Goal: Register for event/course

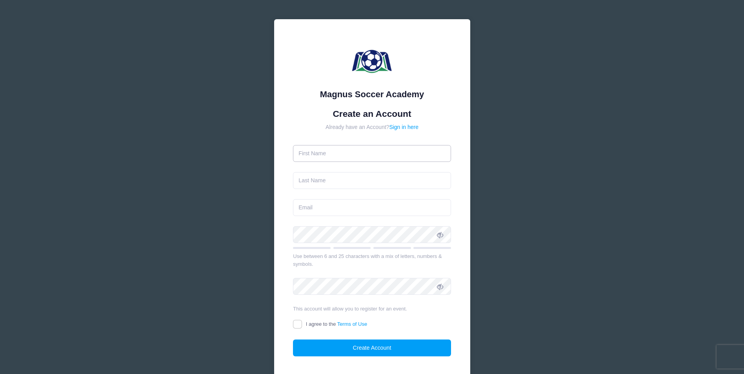
click at [349, 154] on input "text" at bounding box center [372, 153] width 158 height 17
type input "Cambelle"
type input "[PERSON_NAME]"
type input "[EMAIL_ADDRESS][PERSON_NAME][DOMAIN_NAME]"
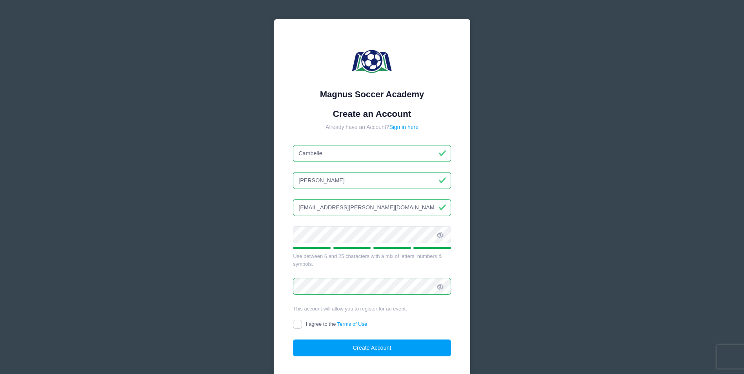
click at [297, 327] on input "I agree to the Terms of Use" at bounding box center [297, 324] width 9 height 9
checkbox input "true"
click at [334, 346] on button "Create Account" at bounding box center [372, 348] width 158 height 17
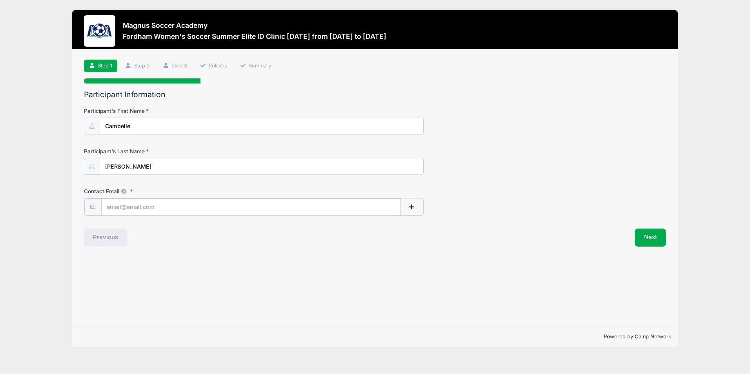
click at [130, 209] on input "Contact Email" at bounding box center [251, 206] width 300 height 17
type input "[EMAIL_ADDRESS][PERSON_NAME][DOMAIN_NAME]"
click at [651, 236] on button "Next" at bounding box center [651, 237] width 32 height 18
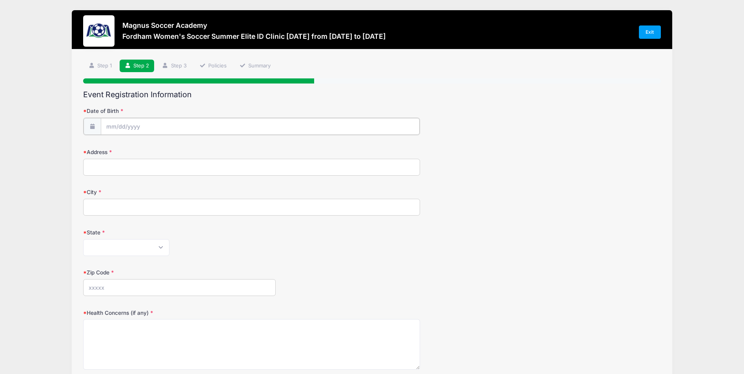
click at [146, 129] on input "Date of Birth" at bounding box center [260, 126] width 319 height 17
click at [111, 131] on input "Date of Birth" at bounding box center [260, 126] width 319 height 17
click at [111, 126] on input "Date of Birth" at bounding box center [260, 126] width 319 height 17
click at [113, 143] on span at bounding box center [112, 147] width 13 height 13
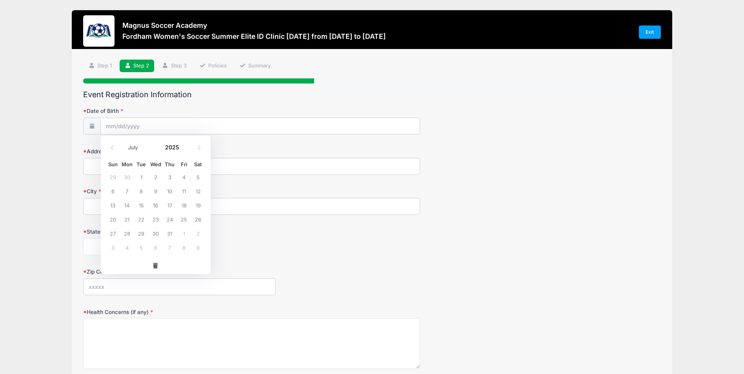
click at [113, 143] on span at bounding box center [112, 147] width 13 height 13
select select "5"
click at [199, 221] on span "28" at bounding box center [198, 219] width 14 height 14
type input "06/28/2025"
click at [146, 127] on input "06/28/2025" at bounding box center [260, 126] width 319 height 17
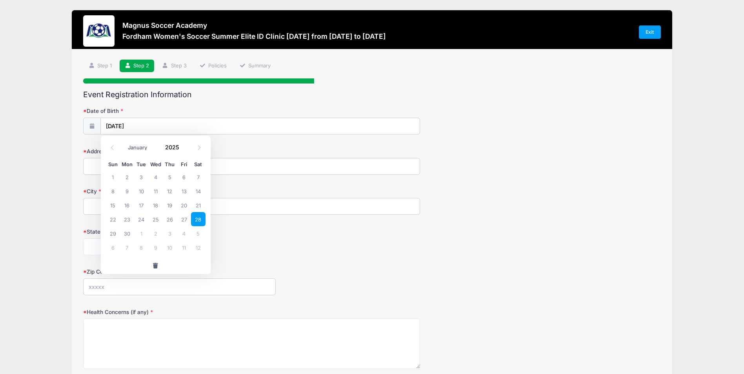
click at [182, 146] on span at bounding box center [184, 144] width 5 height 6
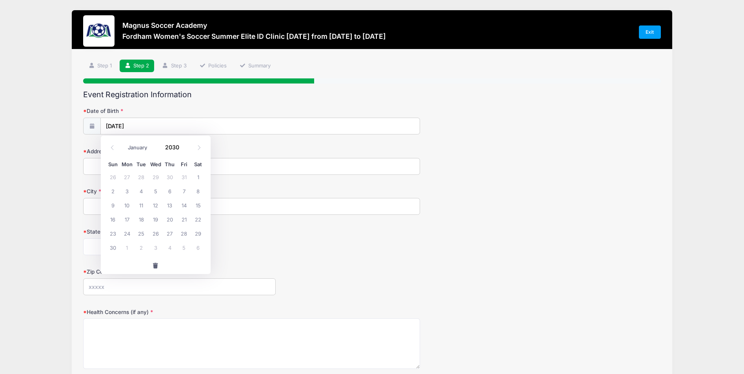
click at [182, 146] on span at bounding box center [184, 144] width 5 height 6
click at [184, 150] on span at bounding box center [184, 150] width 5 height 6
click at [184, 151] on span at bounding box center [184, 150] width 5 height 6
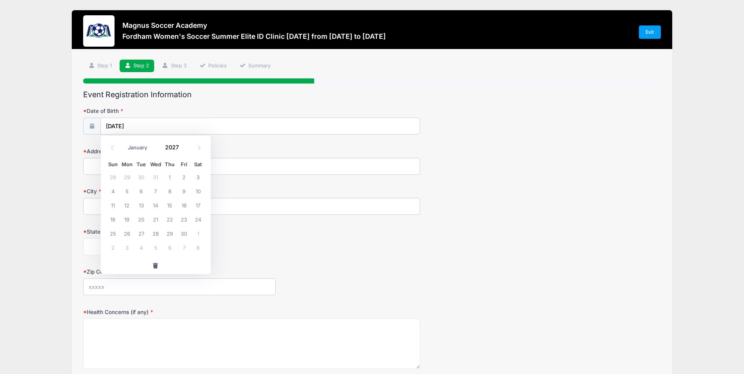
click at [184, 151] on span at bounding box center [184, 150] width 5 height 6
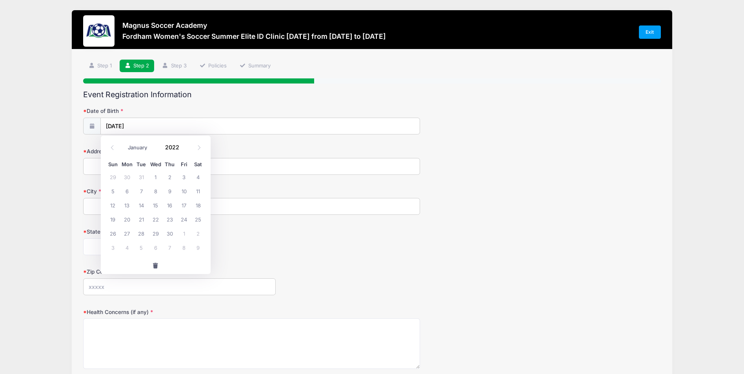
click at [184, 151] on span at bounding box center [184, 150] width 5 height 6
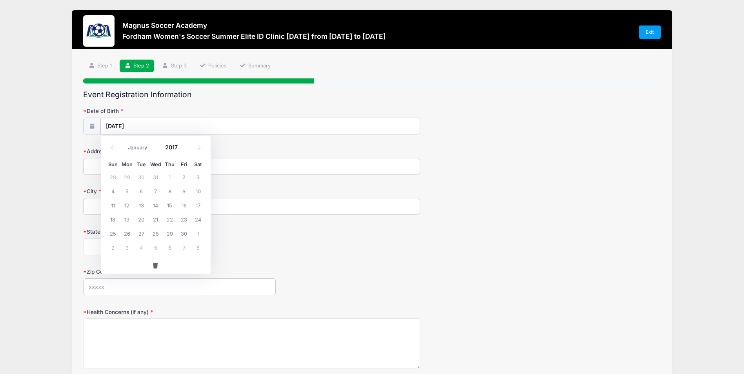
click at [184, 151] on span at bounding box center [184, 150] width 5 height 6
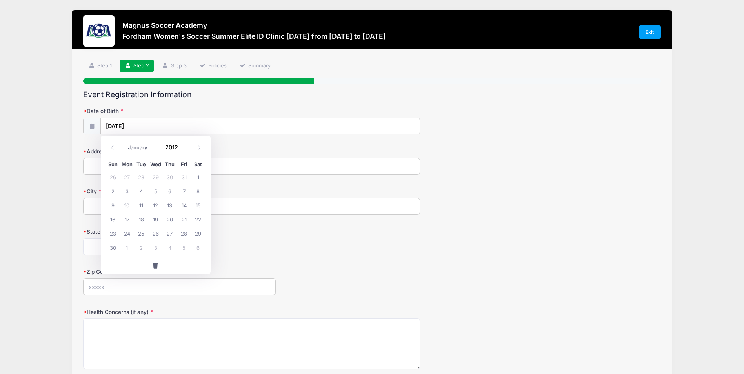
click at [184, 151] on span at bounding box center [184, 150] width 5 height 6
click at [184, 145] on span at bounding box center [184, 144] width 5 height 6
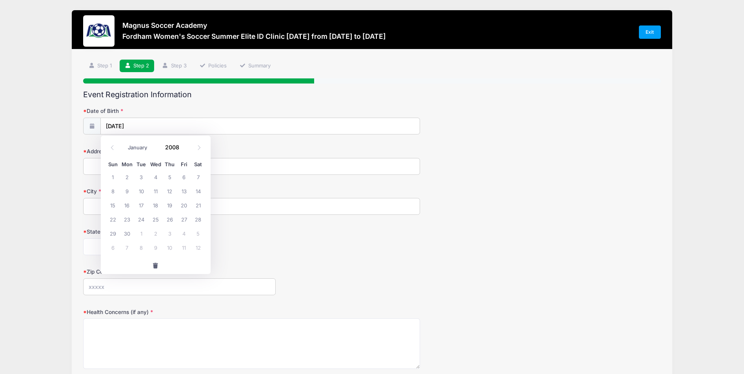
type input "2009"
click at [116, 232] on span "28" at bounding box center [113, 233] width 14 height 14
type input "06/28/2009"
click at [111, 174] on input "Address" at bounding box center [251, 166] width 337 height 17
type input "612 Autumn Court"
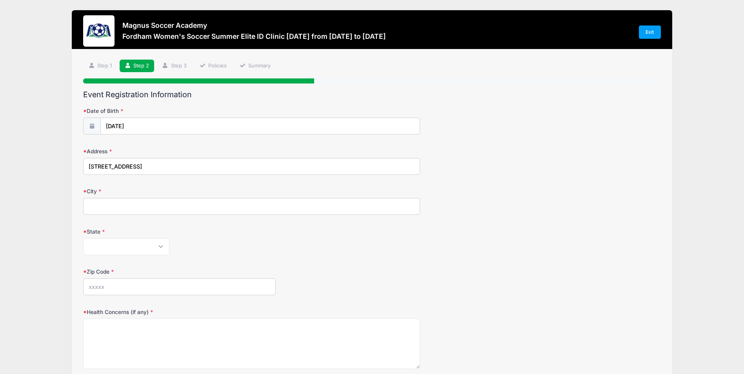
type input "Mechanicsburg High School, Mechanicsburg, PA"
select select "PA"
type input "17055"
drag, startPoint x: 131, startPoint y: 204, endPoint x: 261, endPoint y: 207, distance: 129.9
click at [261, 207] on input "Mechanicsburg High School, Mechanicsburg, PA" at bounding box center [251, 206] width 337 height 17
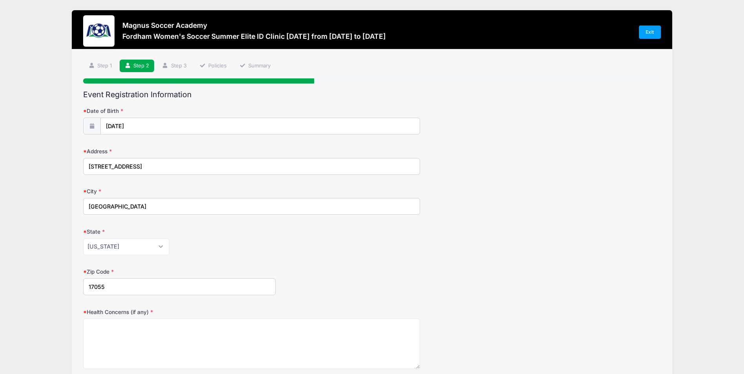
type input "Mechanicsburg"
click at [229, 257] on form "Date of Birth 06/28/2009 Address 612 Autumn Court City Mechanicsburg State Alab…" at bounding box center [371, 275] width 577 height 336
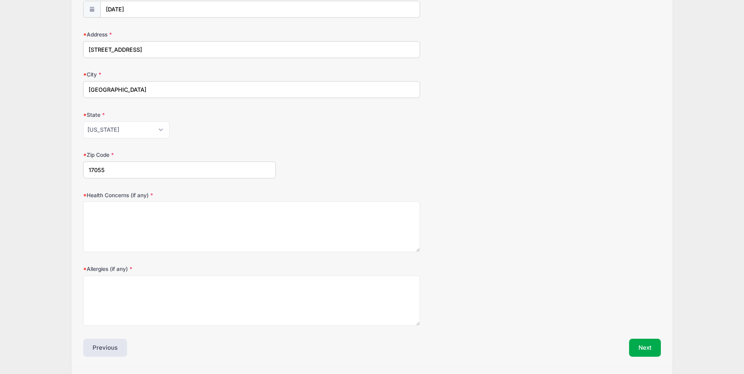
scroll to position [118, 0]
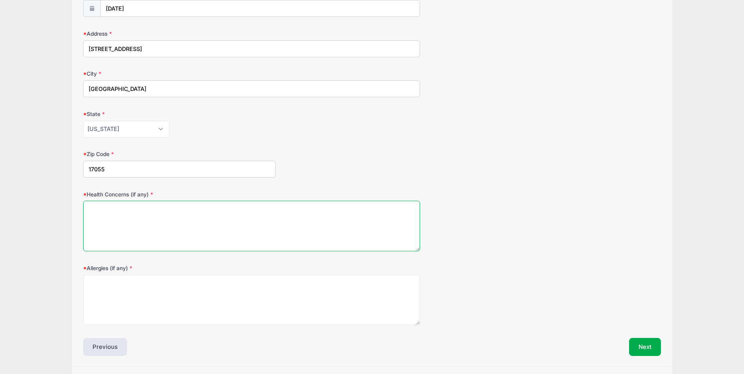
click at [142, 225] on textarea "Health Concerns (if any)" at bounding box center [251, 226] width 337 height 51
type textarea "n/a"
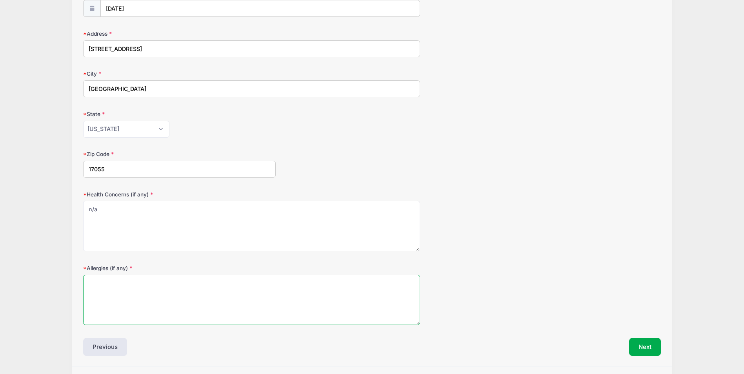
type textarea "m"
type textarea "n/a"
click at [650, 348] on button "Next" at bounding box center [645, 347] width 32 height 18
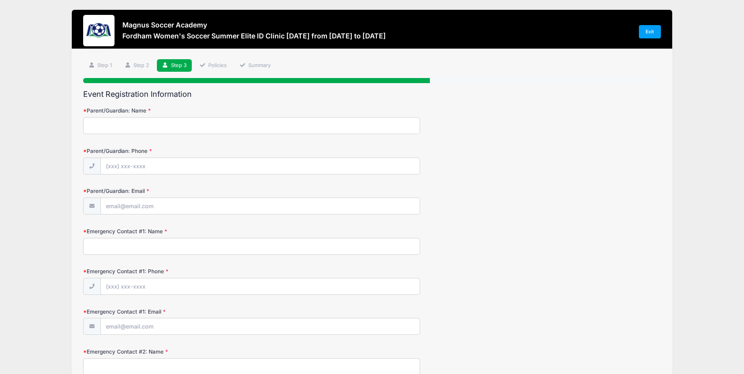
scroll to position [0, 0]
click at [129, 127] on input "Parent/Guardian: Name" at bounding box center [251, 126] width 337 height 17
type input "Matt Stallings"
type input "(443) 878-7178"
click at [117, 211] on input "Parent/Guardian: Email" at bounding box center [260, 206] width 319 height 17
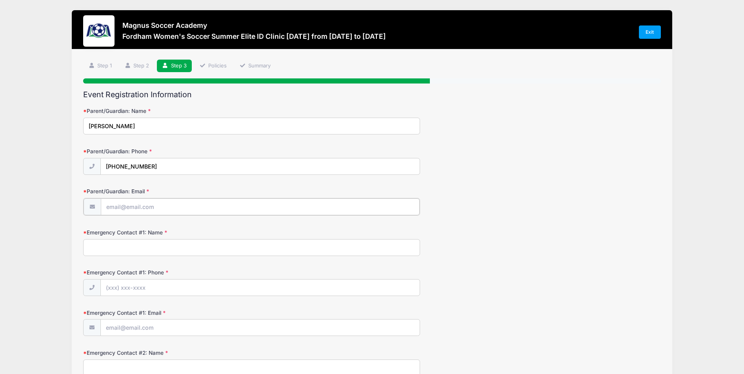
type input "stallings.matt@gmail.com"
click at [121, 252] on input "Emergency Contact #1: Name" at bounding box center [251, 247] width 337 height 17
type input "Nicole Stallings"
type input "(443) 878-3778"
type input "nicoledstallings@gmail.com"
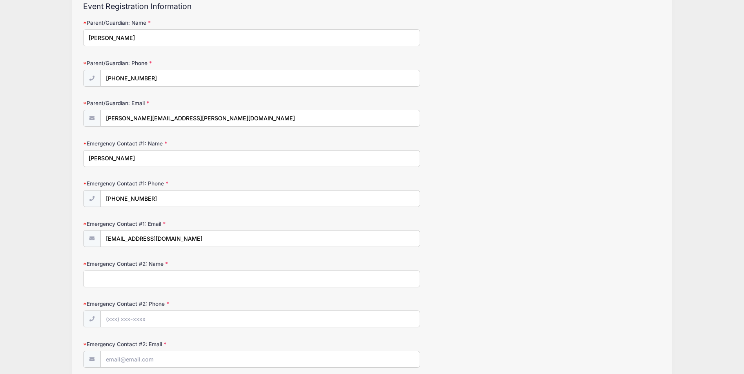
scroll to position [157, 0]
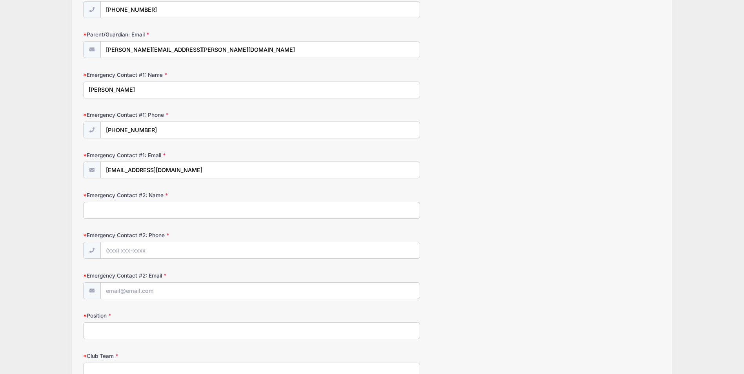
click at [104, 211] on input "Emergency Contact #2: Name" at bounding box center [251, 210] width 337 height 17
type input "Matt Stallings"
type input "(443) 878-7178"
type input "stallings.matt@gmail.com"
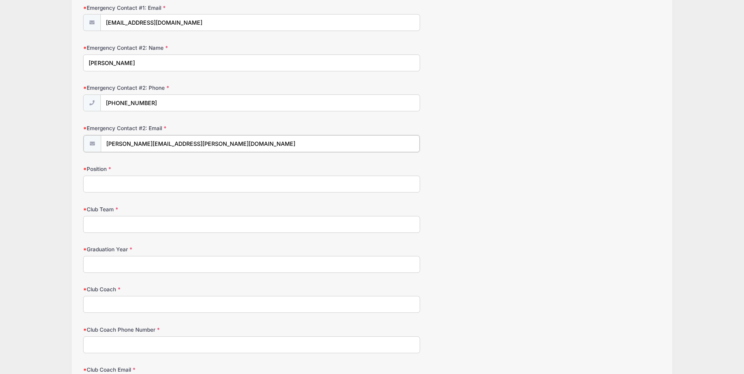
scroll to position [392, 0]
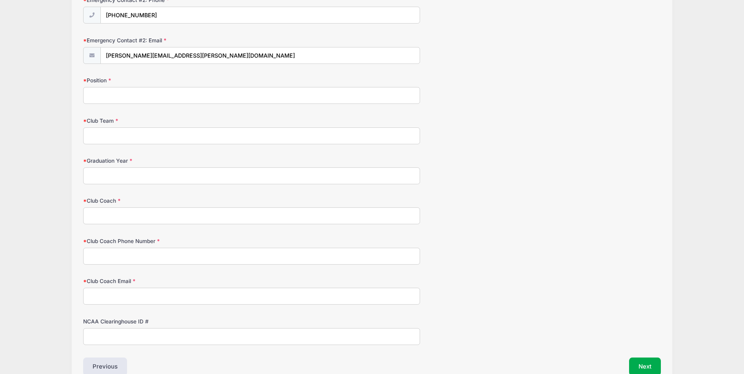
click at [105, 99] on input "Position" at bounding box center [251, 95] width 337 height 17
type input "Goalkeeper"
type input "PA Classics - GA"
type input "2027"
type input "Will Whitty"
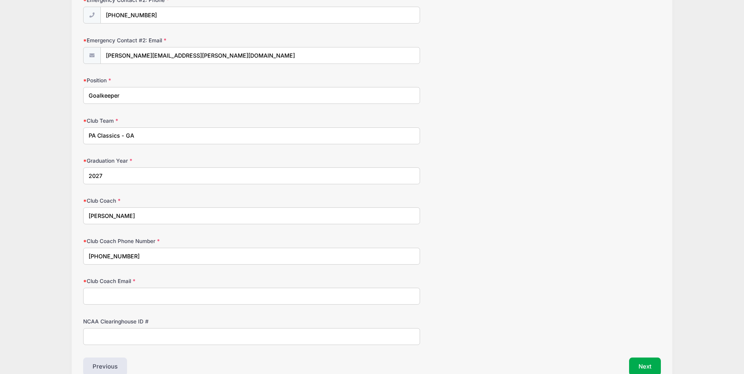
type input "717-490-0571"
type input "willwhitty@paclassics.org"
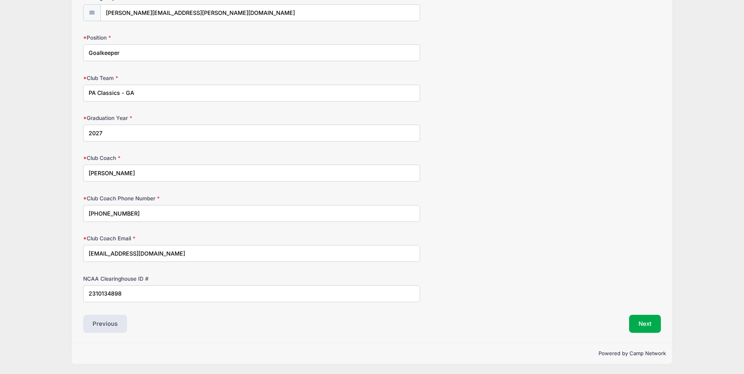
type input "2310134898"
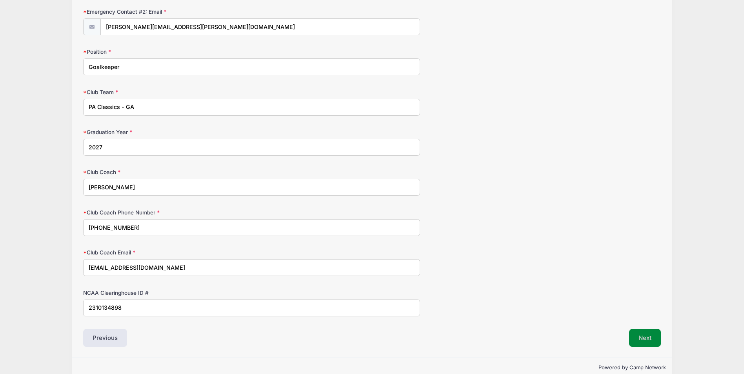
click at [639, 327] on div "Event Registration Information Parent/Guardian: Name Matt Stallings Parent/Guar…" at bounding box center [371, 8] width 577 height 678
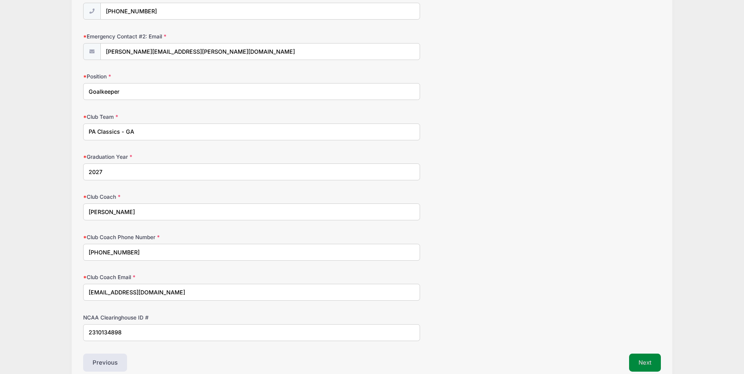
scroll to position [396, 0]
click at [644, 364] on button "Next" at bounding box center [645, 363] width 32 height 18
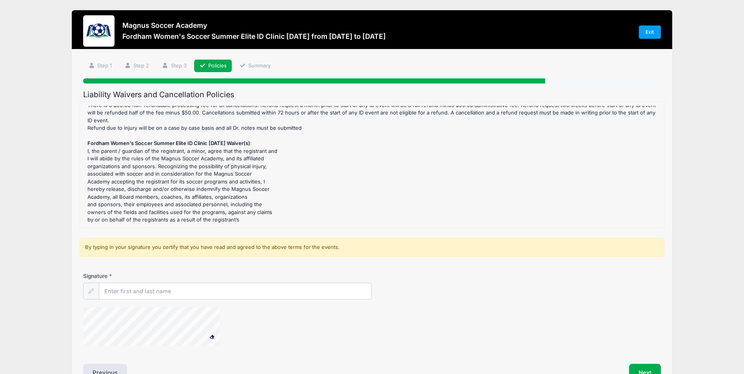
scroll to position [0, 0]
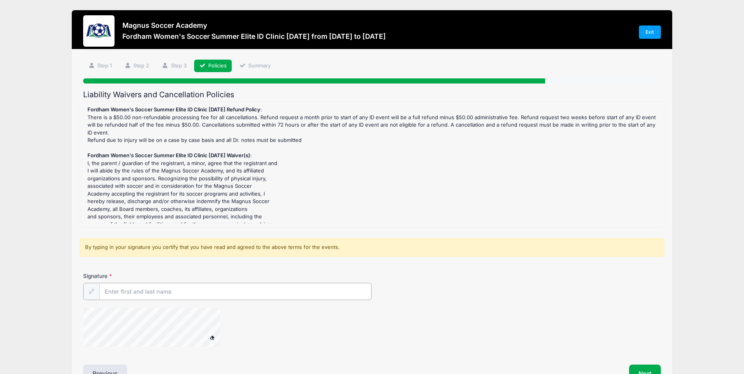
click at [124, 292] on input "Signature" at bounding box center [235, 291] width 272 height 17
type input "Cambelle Stallings"
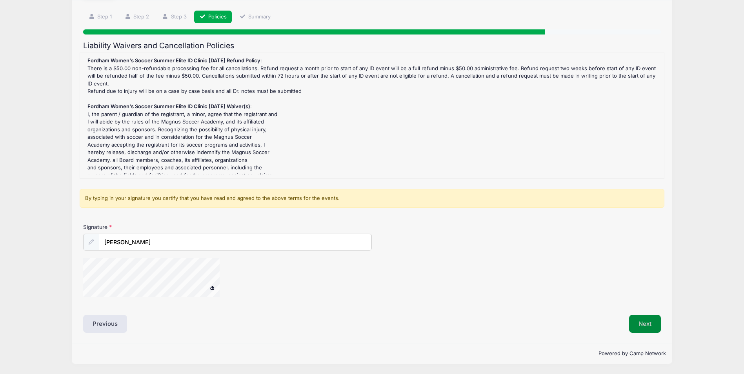
scroll to position [49, 0]
click at [641, 326] on button "Next" at bounding box center [645, 324] width 32 height 18
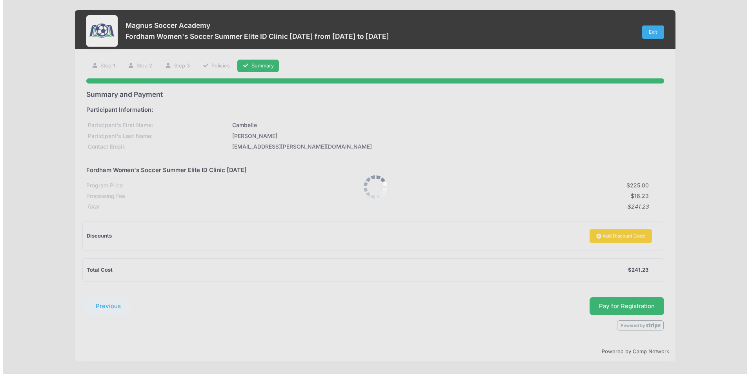
scroll to position [0, 0]
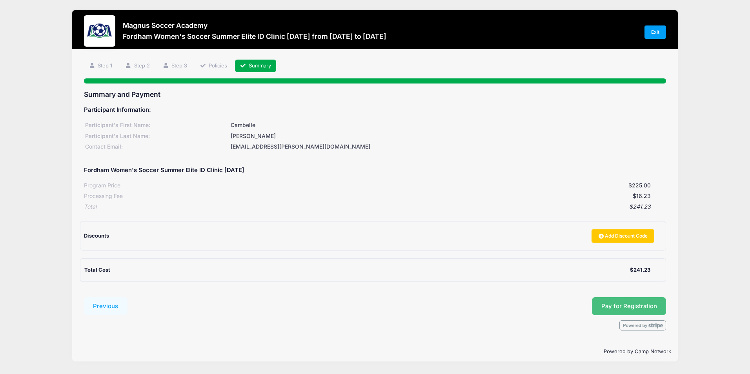
click at [624, 304] on button "Pay for Registration" at bounding box center [629, 306] width 75 height 18
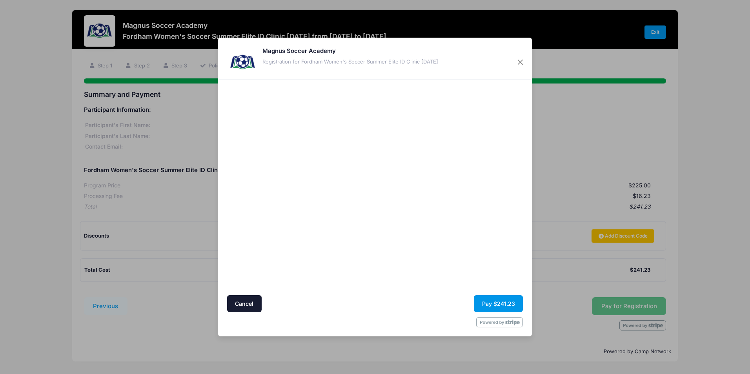
click at [481, 303] on button "Pay $241.23" at bounding box center [498, 303] width 49 height 17
